Goal: Find contact information: Find contact information

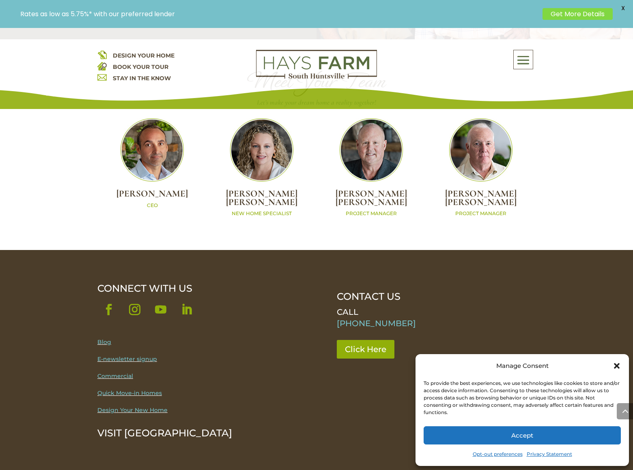
scroll to position [2441, 0]
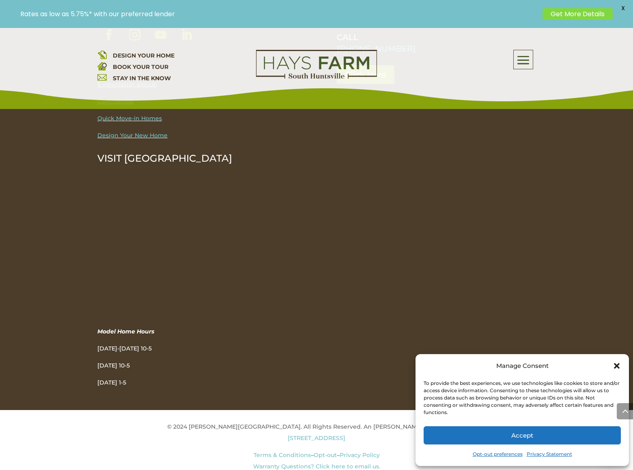
scroll to position [1039, 0]
